Goal: Navigation & Orientation: Find specific page/section

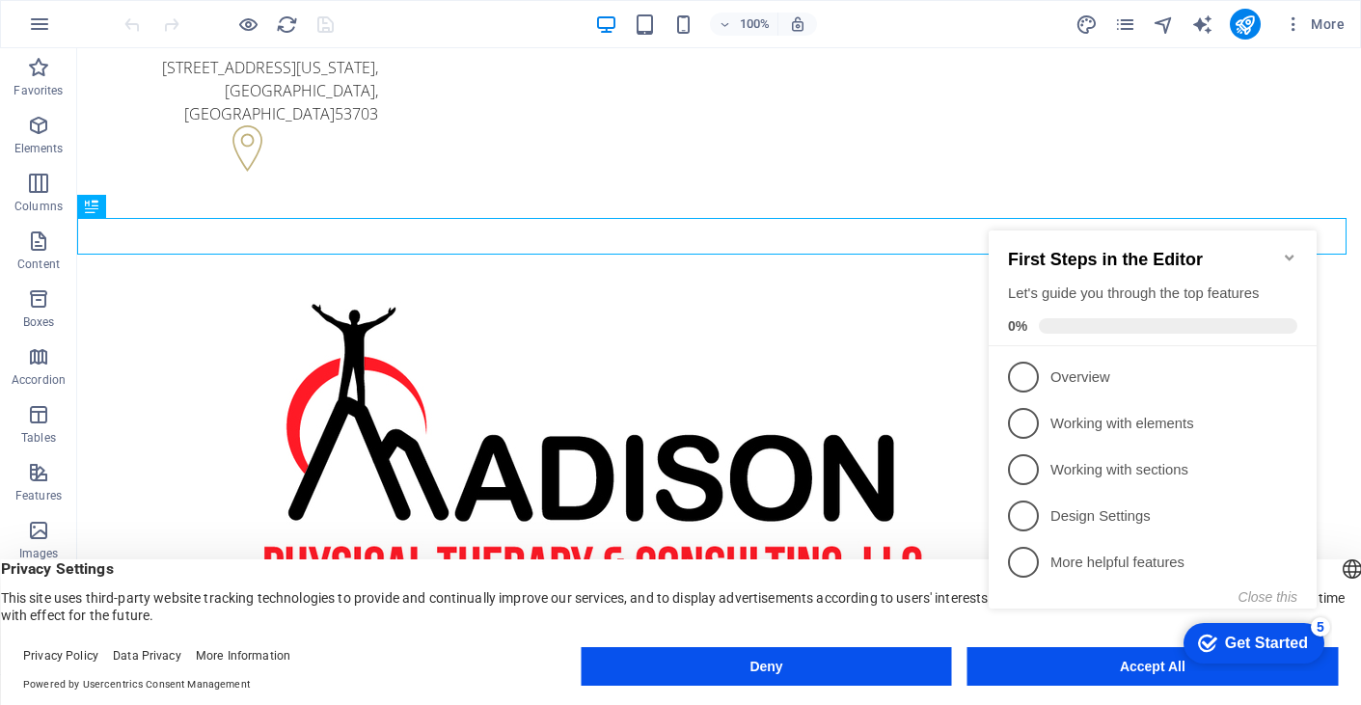
click at [1128, 671] on appcues-checklist "Contextual help checklist present on screen" at bounding box center [1156, 440] width 351 height 474
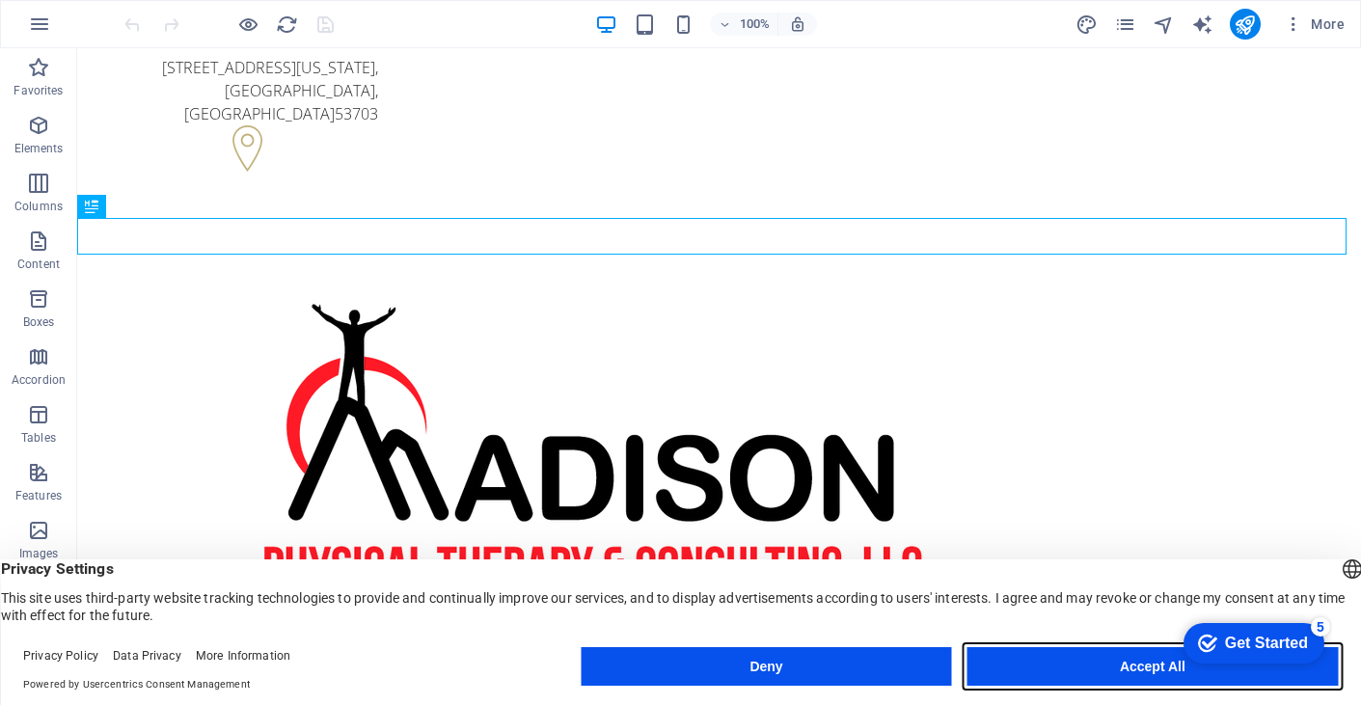
click at [1163, 660] on button "Accept All" at bounding box center [1152, 666] width 370 height 39
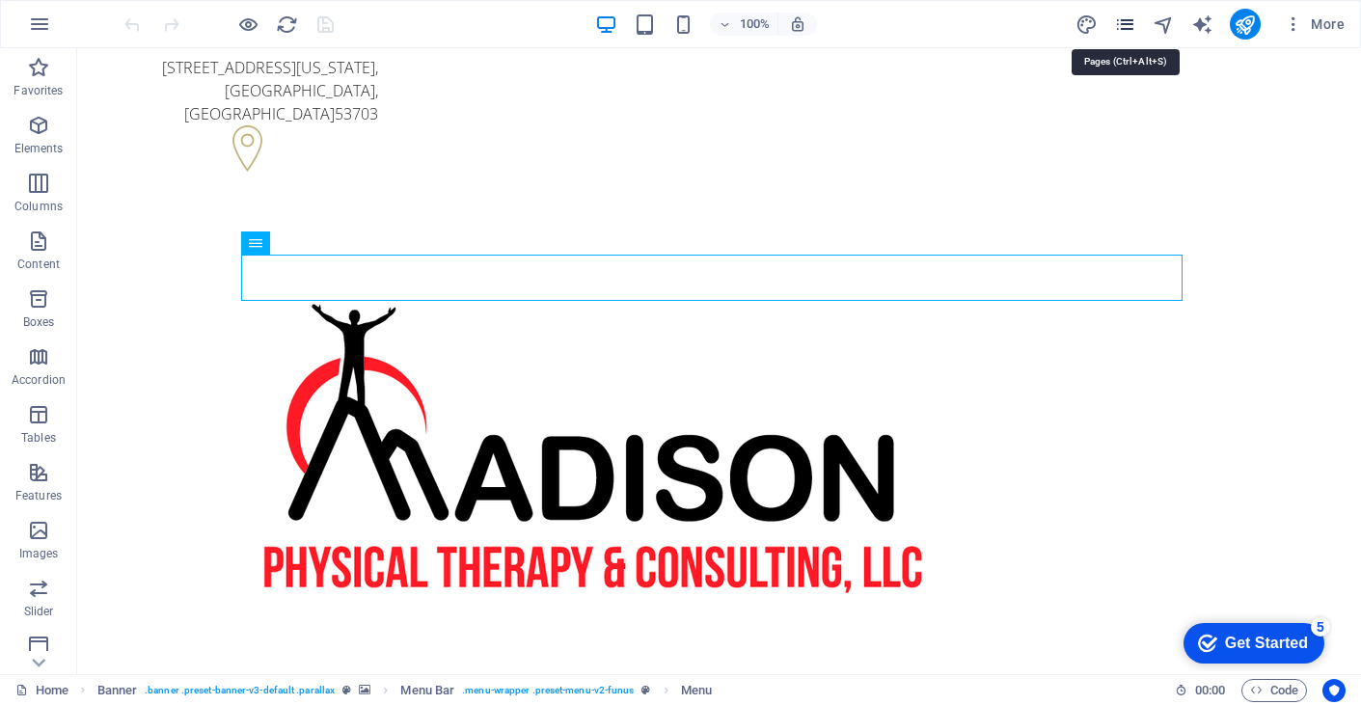
click at [1130, 24] on icon "pages" at bounding box center [1125, 25] width 22 height 22
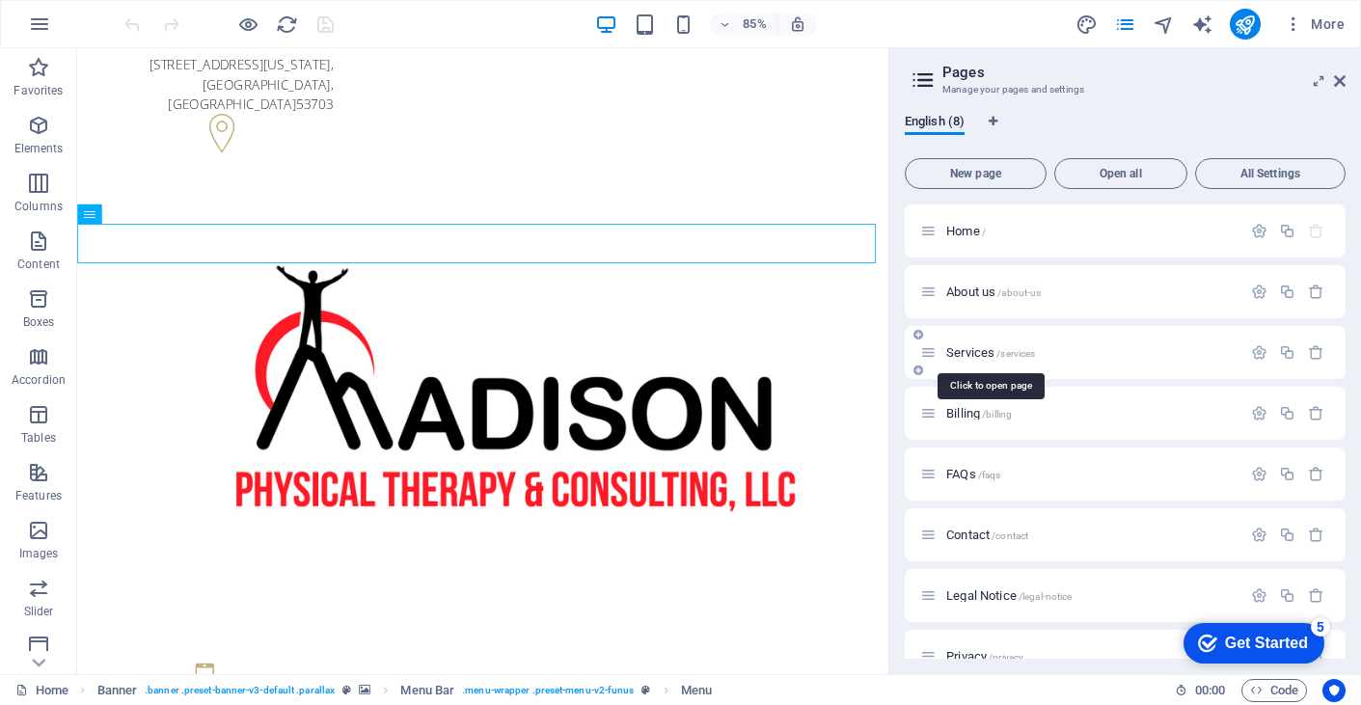
click at [960, 352] on span "Services /services" at bounding box center [990, 352] width 89 height 14
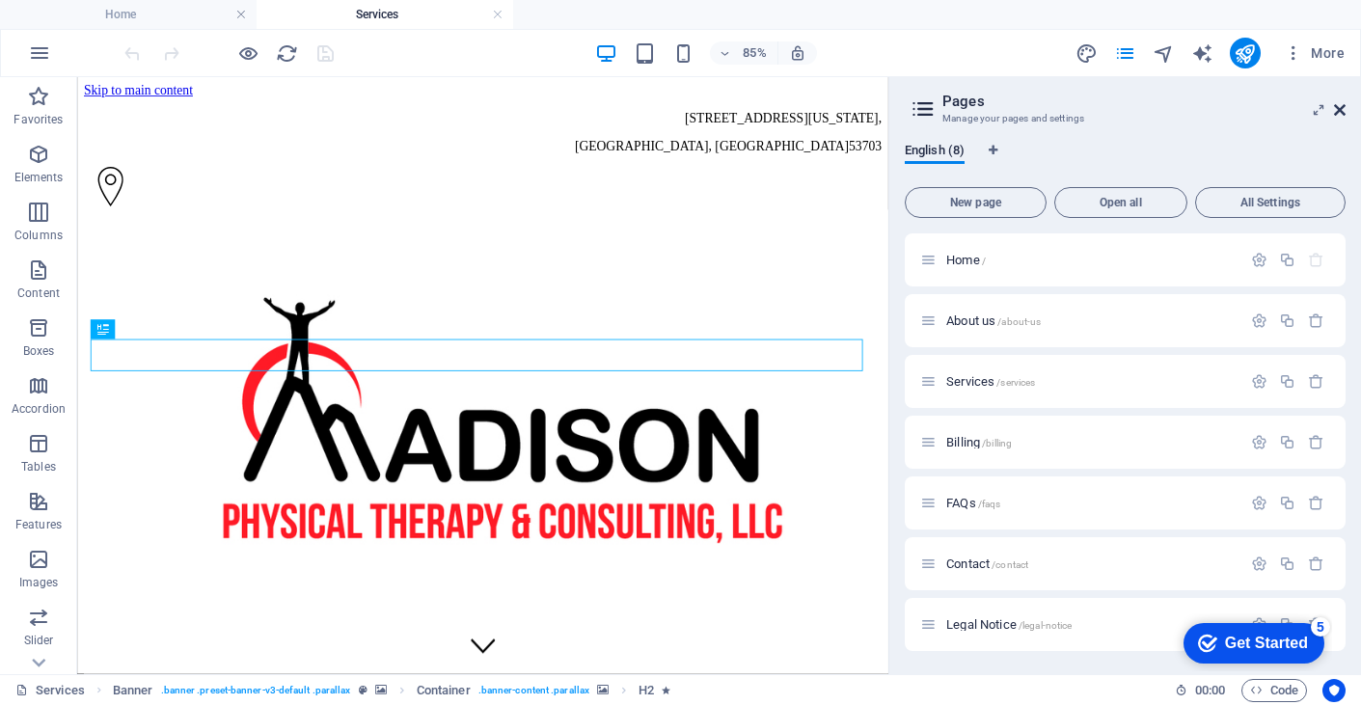
click at [1342, 112] on icon at bounding box center [1340, 109] width 12 height 15
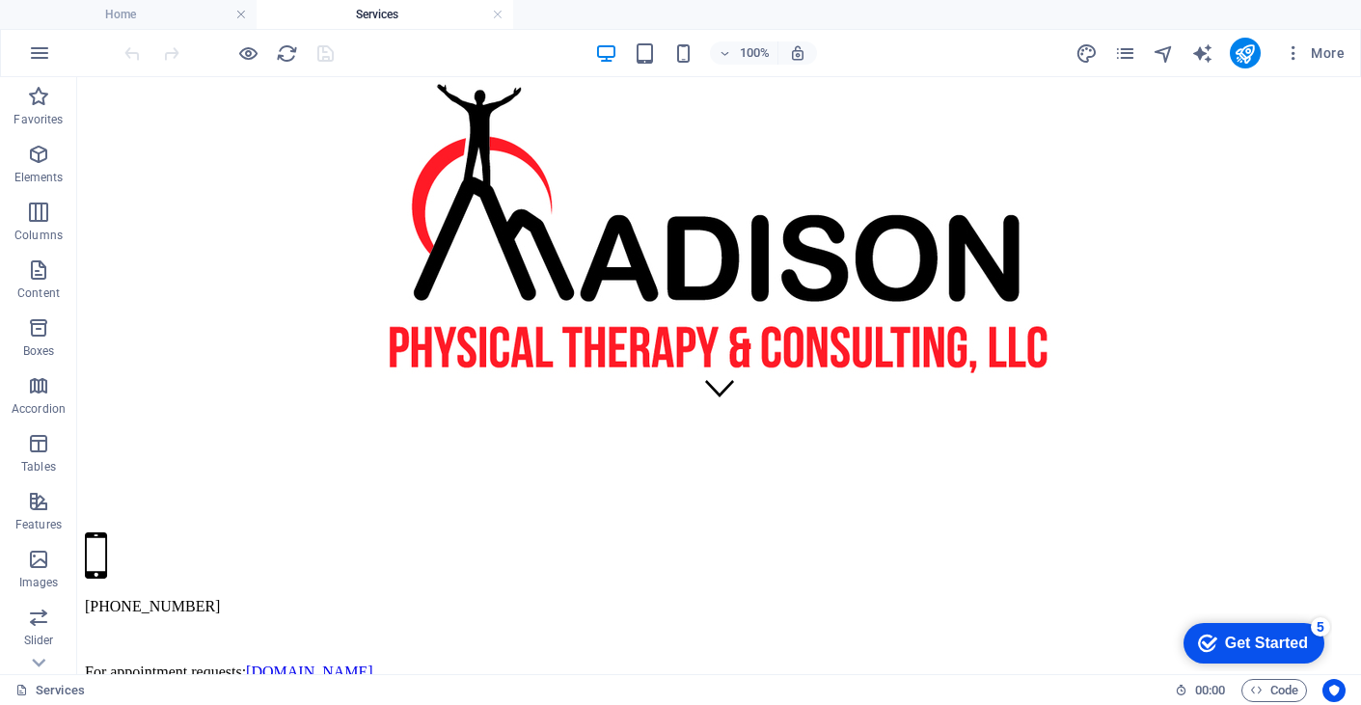
scroll to position [289, 0]
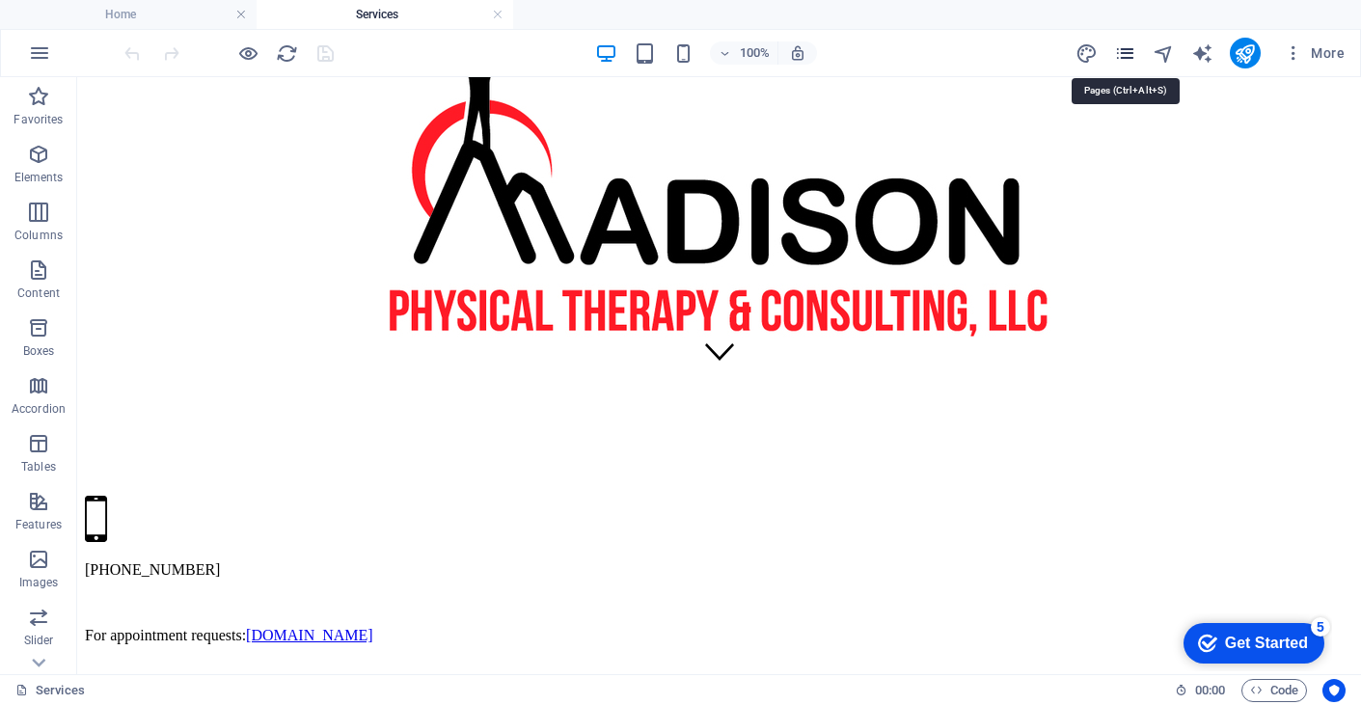
click at [1129, 53] on icon "pages" at bounding box center [1125, 53] width 22 height 22
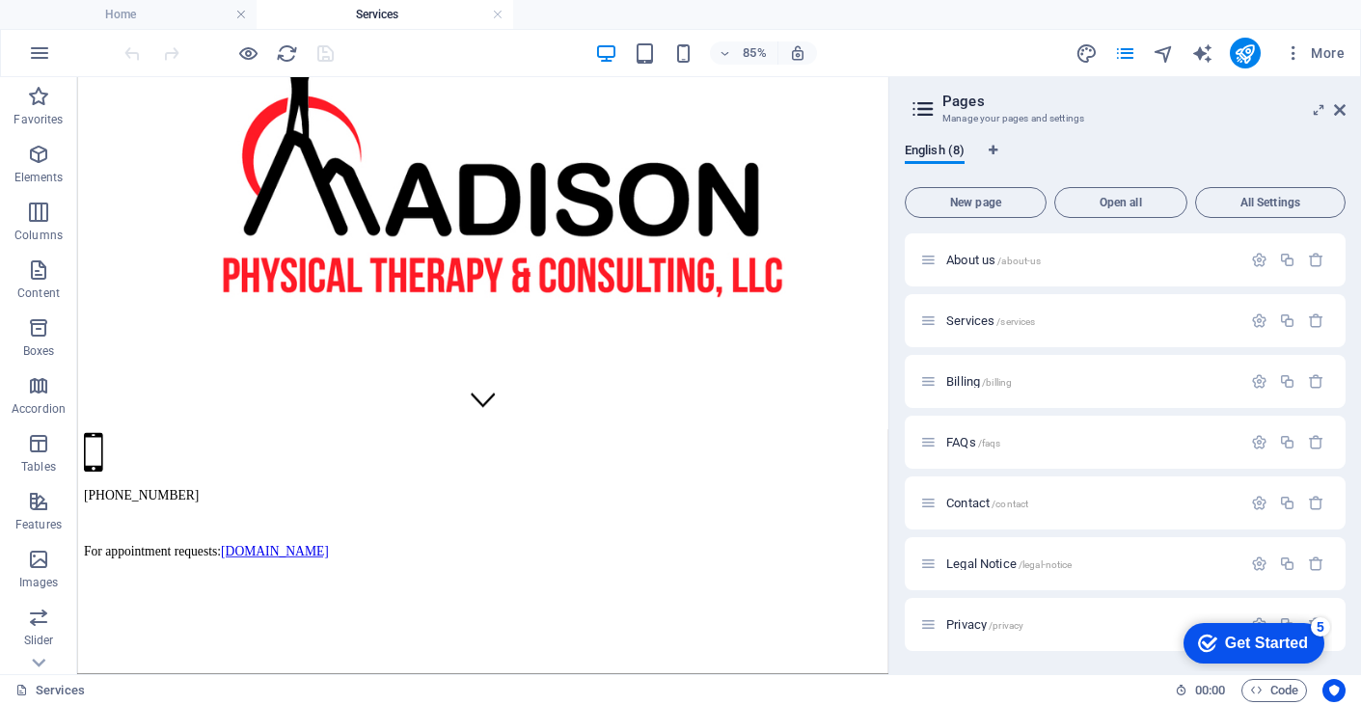
scroll to position [0, 0]
click at [1342, 106] on icon at bounding box center [1340, 109] width 12 height 15
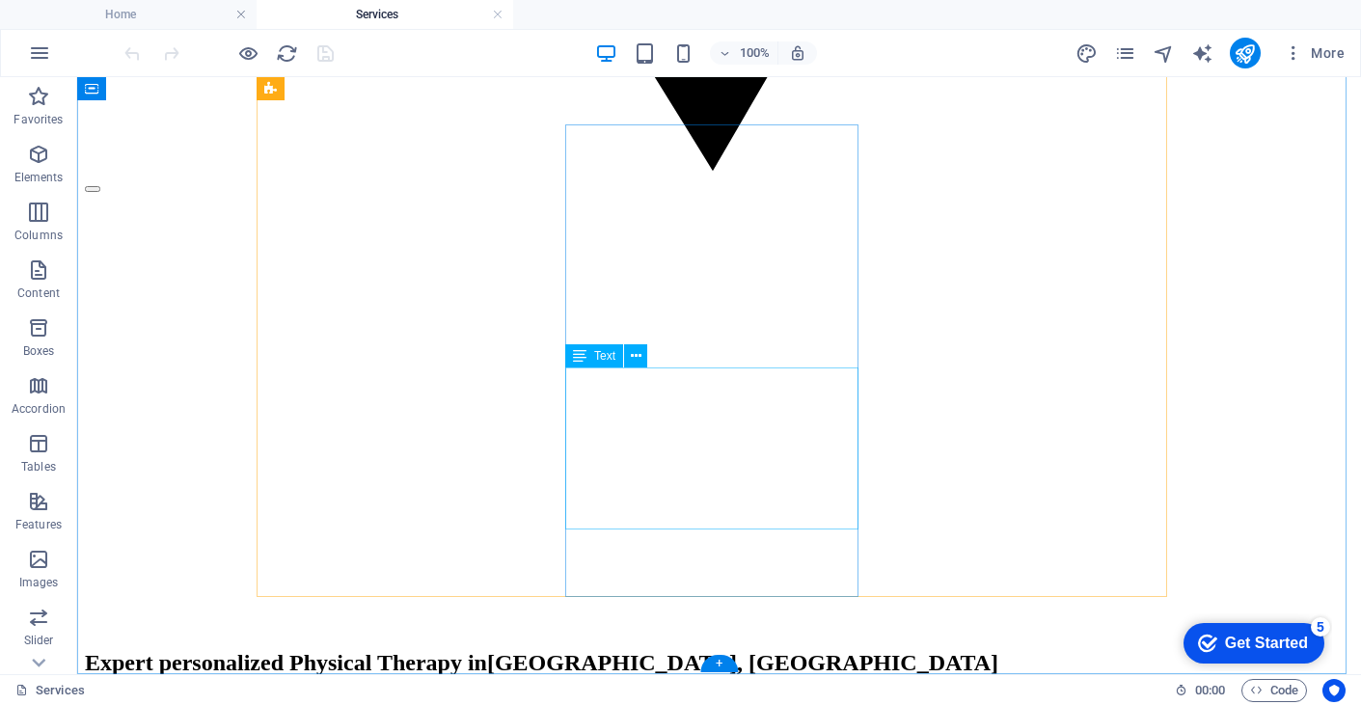
scroll to position [5402, 0]
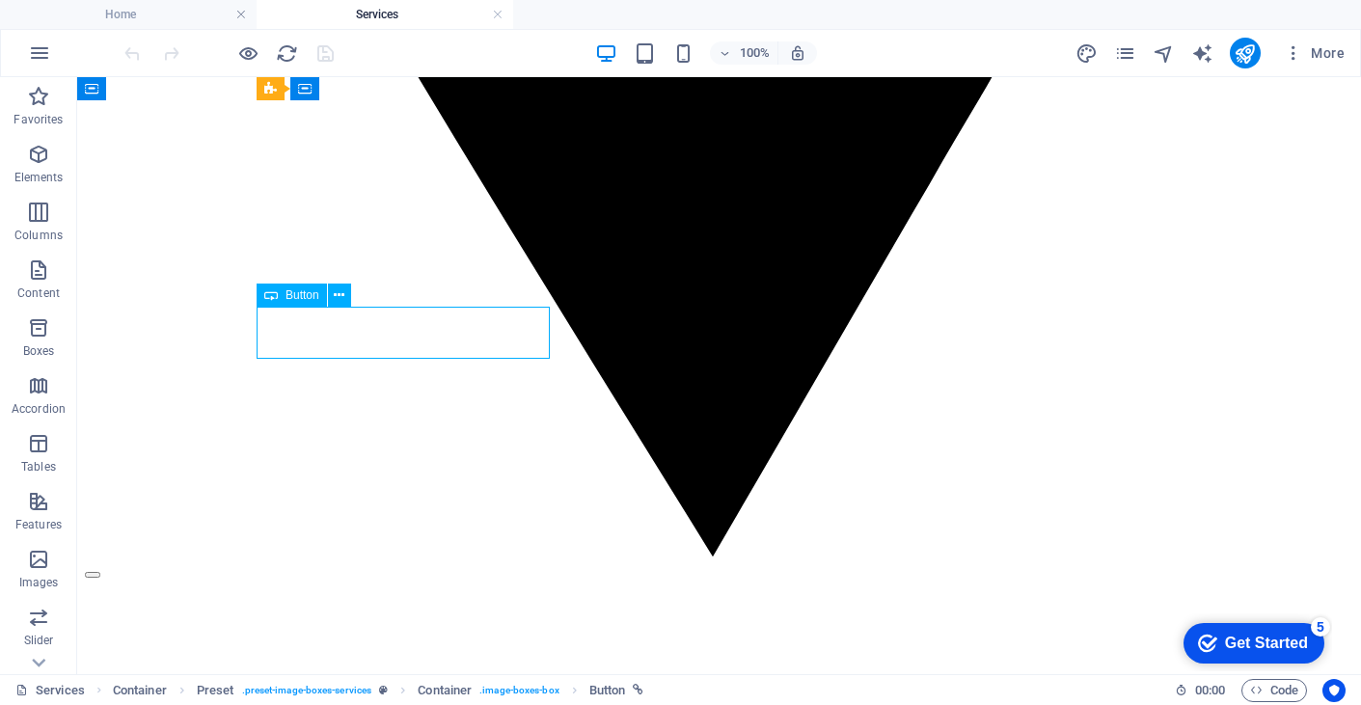
click at [339, 293] on icon at bounding box center [339, 295] width 11 height 20
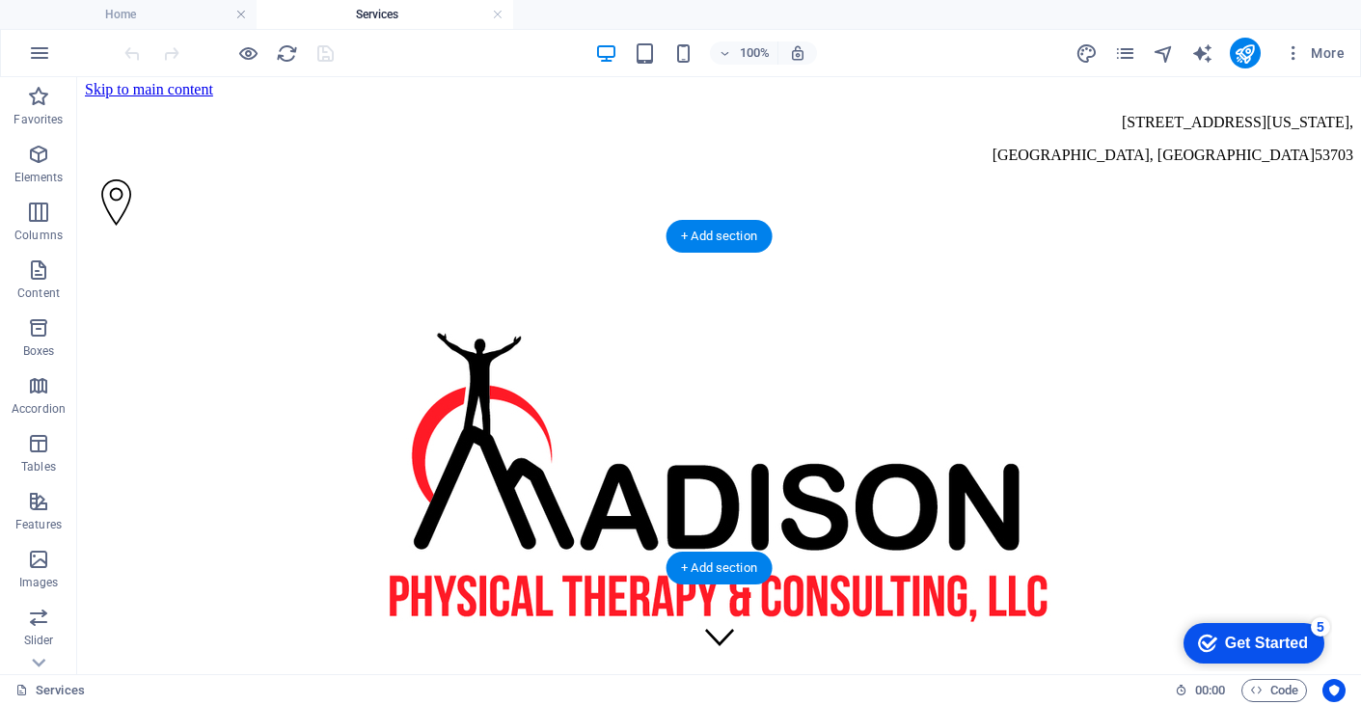
scroll to position [0, 0]
